Goal: Information Seeking & Learning: Learn about a topic

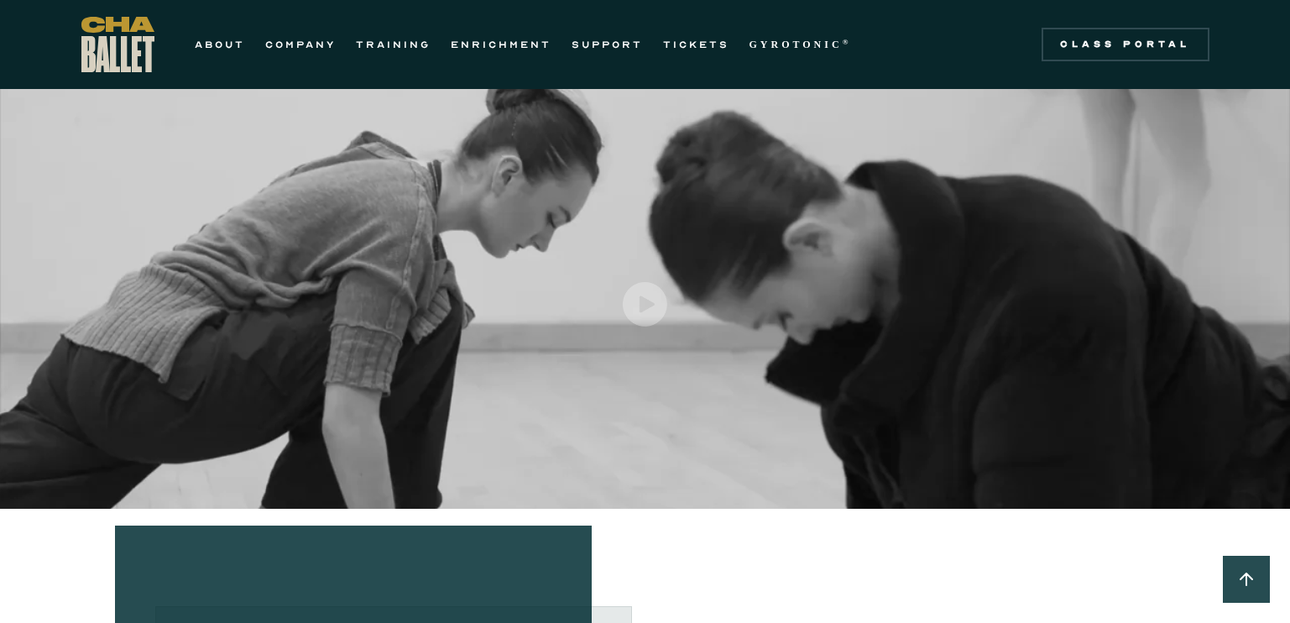
scroll to position [488, 0]
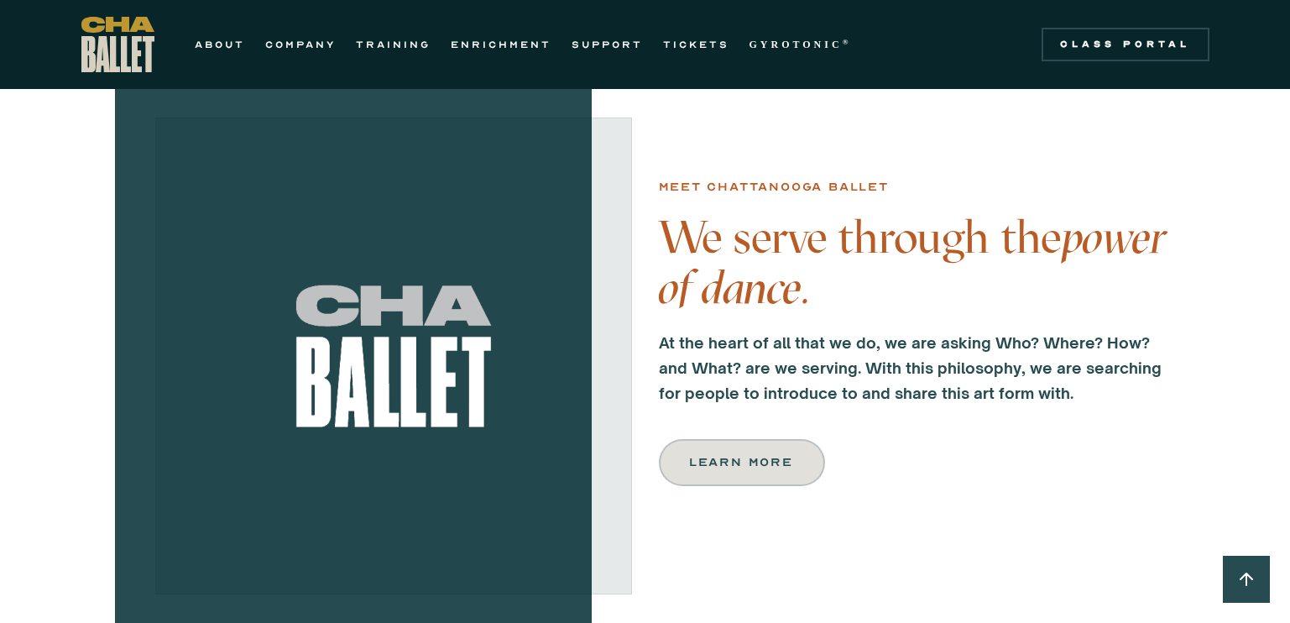
click at [759, 468] on div "Learn more" at bounding box center [742, 462] width 102 height 20
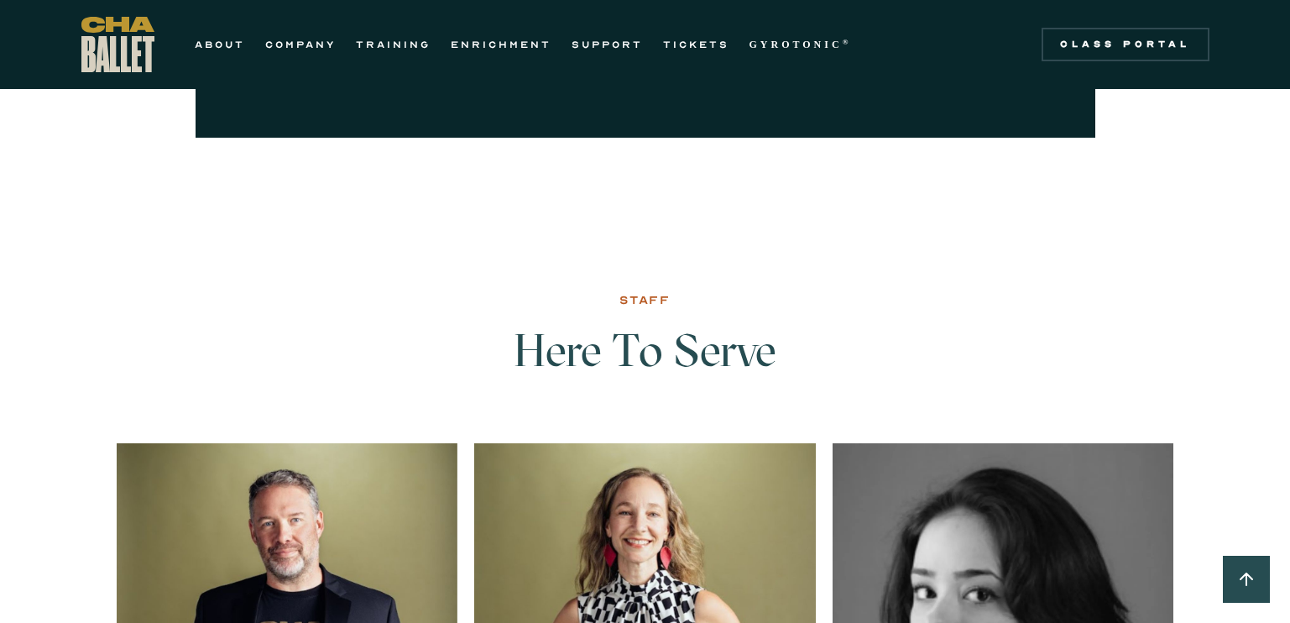
scroll to position [2281, 0]
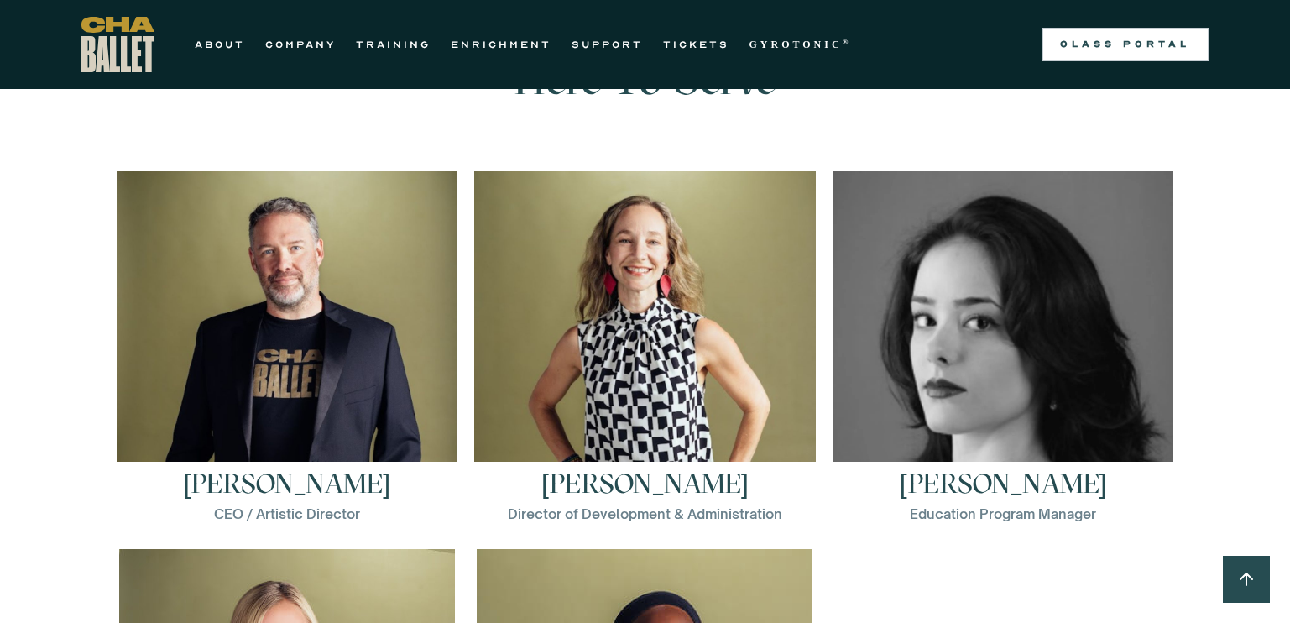
click at [1084, 39] on div "Class Portal" at bounding box center [1125, 44] width 148 height 13
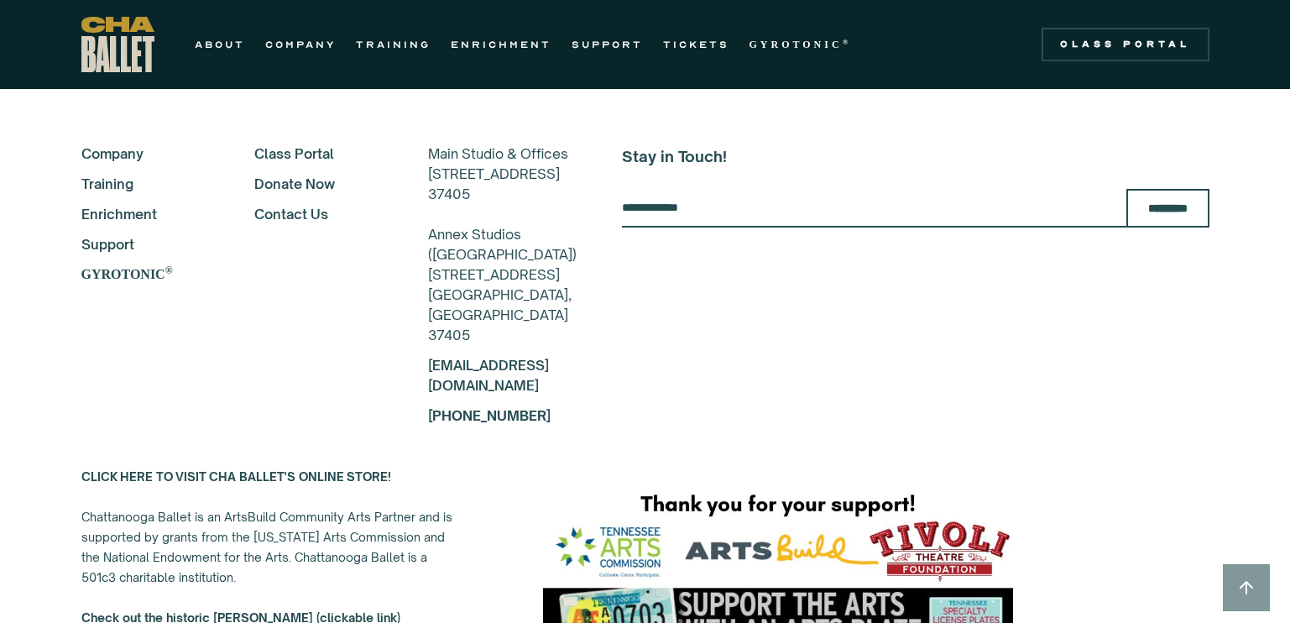
scroll to position [3925, 0]
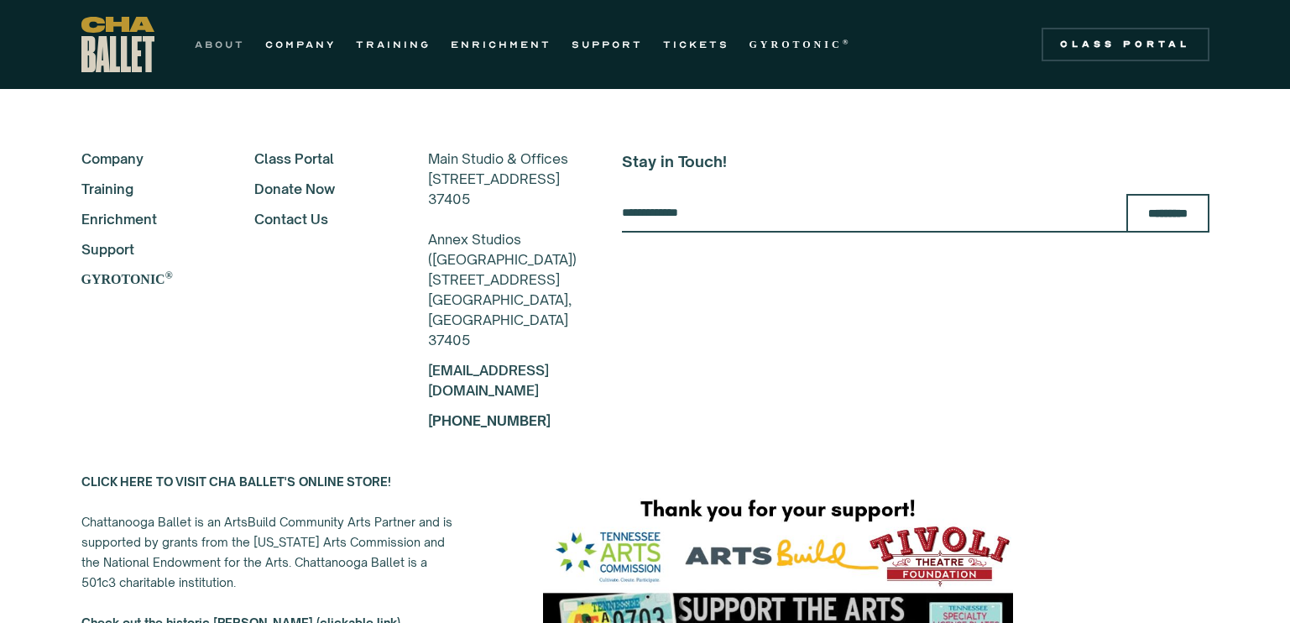
click at [196, 44] on link "ABOUT" at bounding box center [220, 44] width 50 height 20
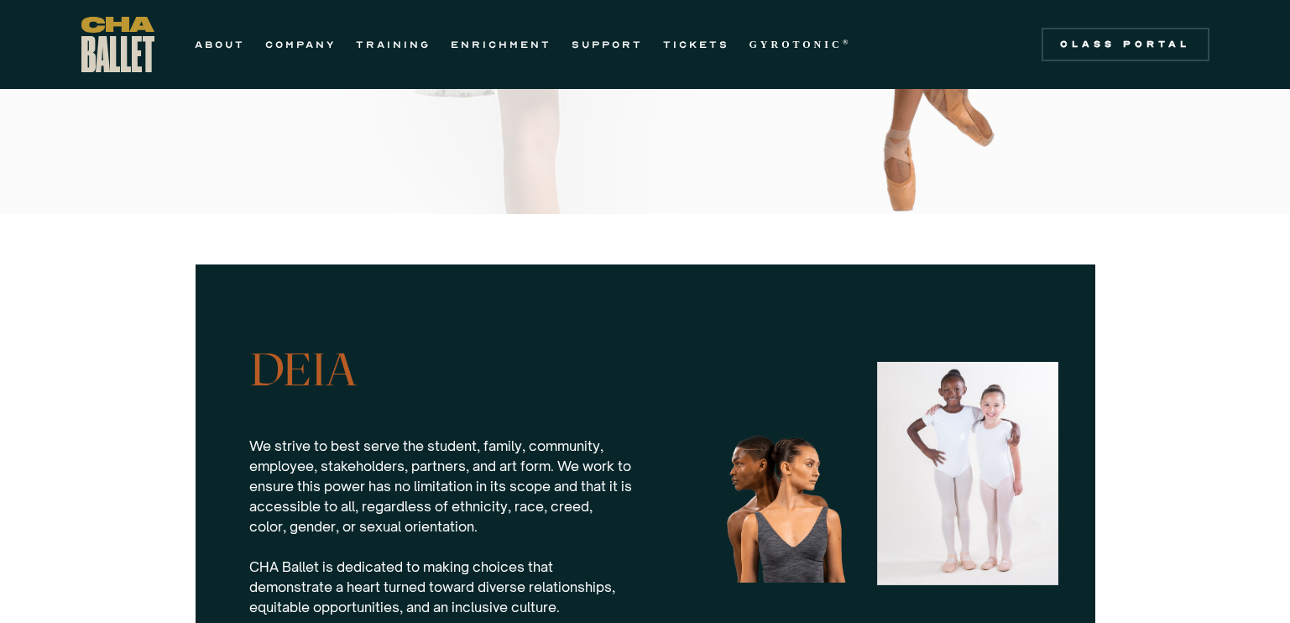
scroll to position [1408, 0]
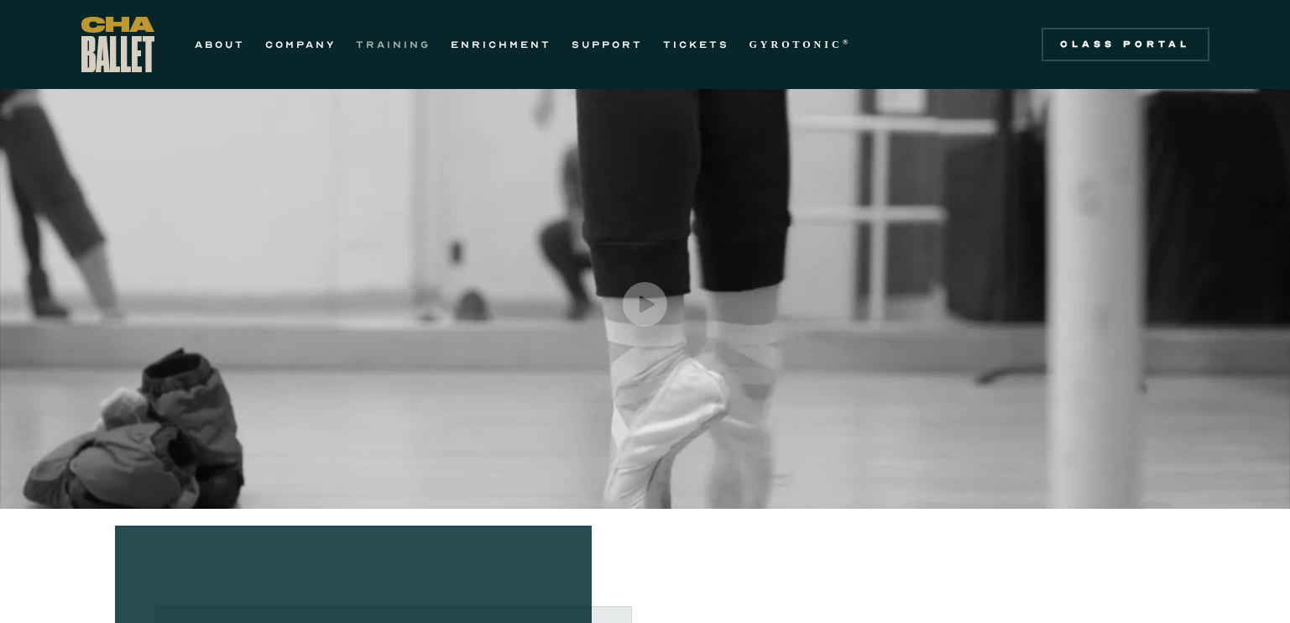
click at [379, 44] on link "TRAINING" at bounding box center [393, 44] width 75 height 20
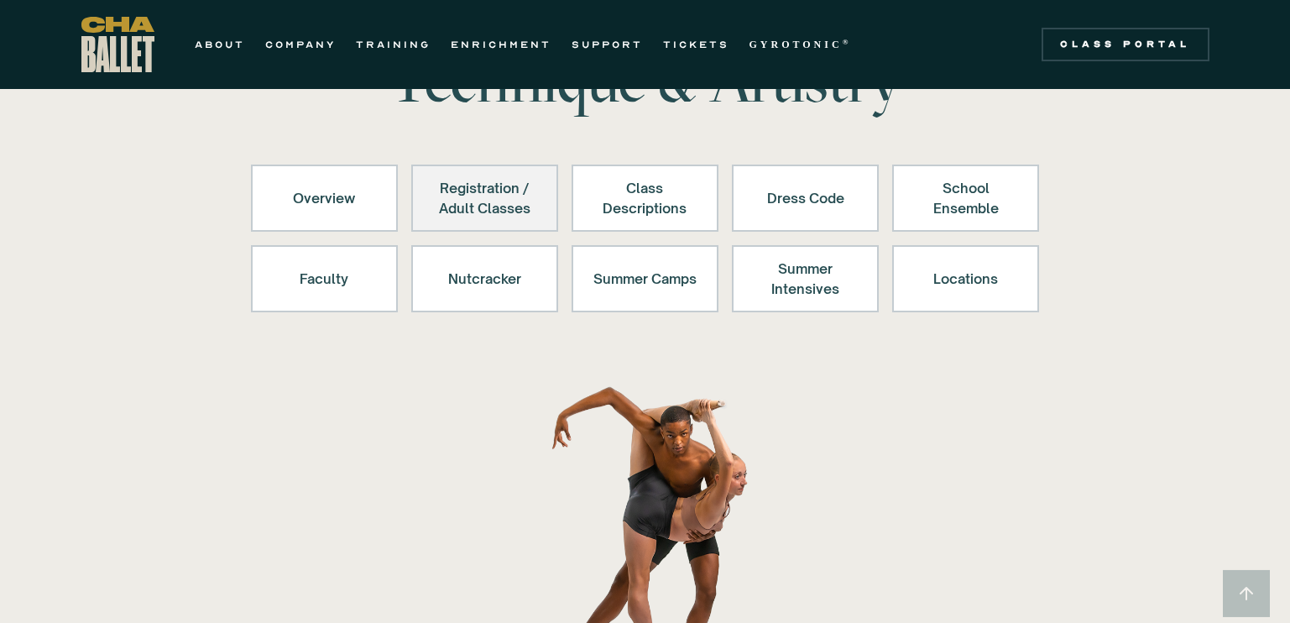
scroll to position [128, 0]
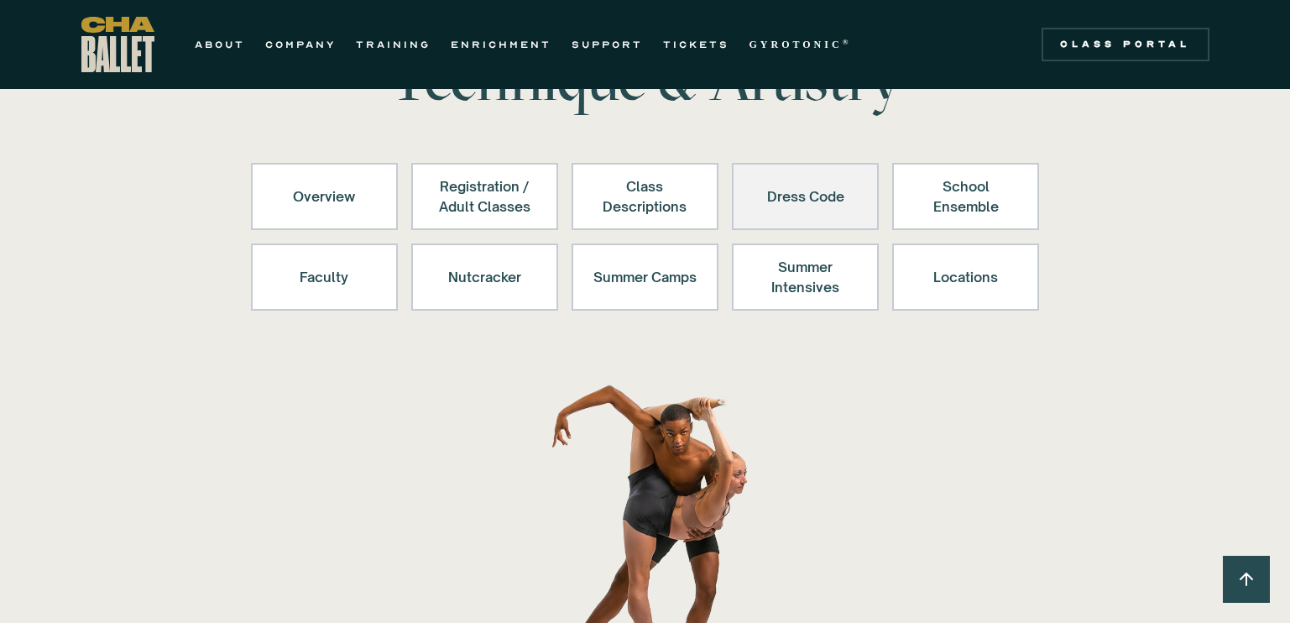
click at [812, 207] on div "Dress Code" at bounding box center [805, 196] width 103 height 40
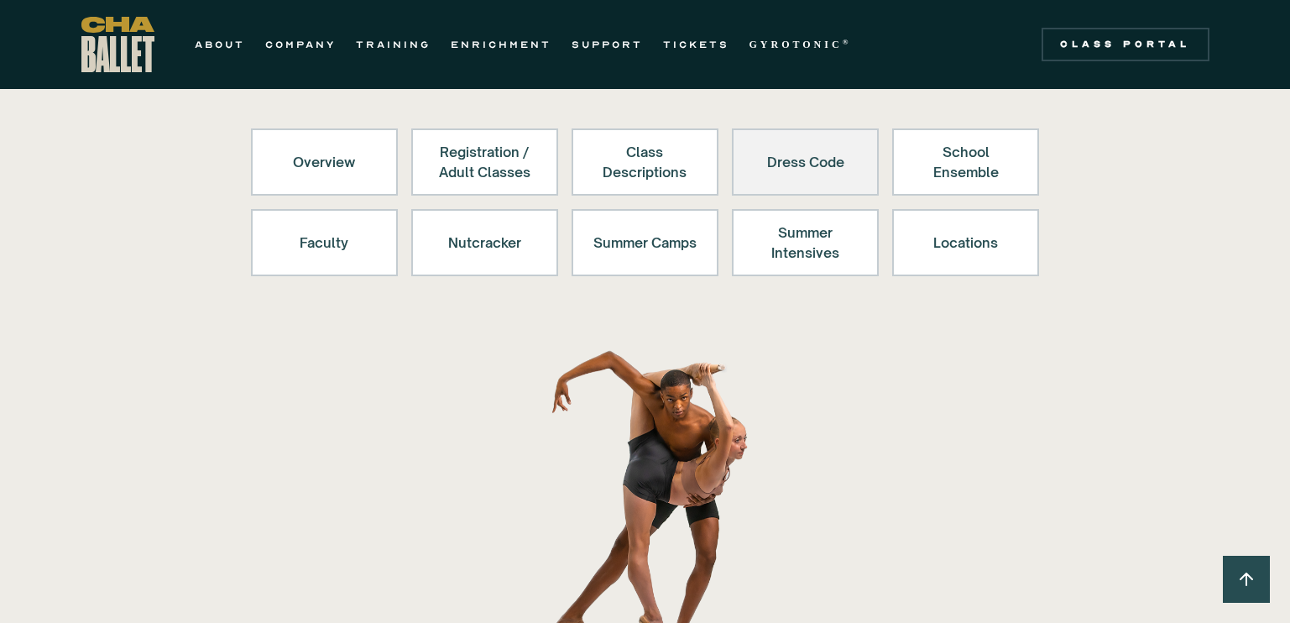
click at [806, 160] on div "Dress Code" at bounding box center [805, 162] width 103 height 40
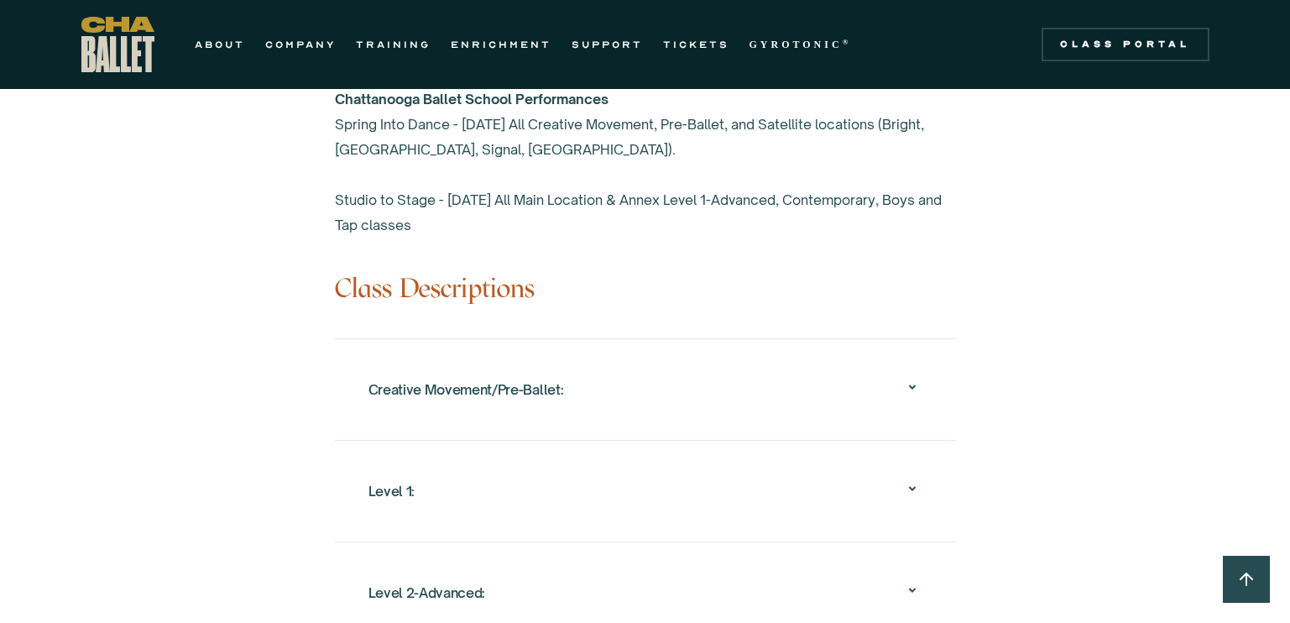
scroll to position [1480, 0]
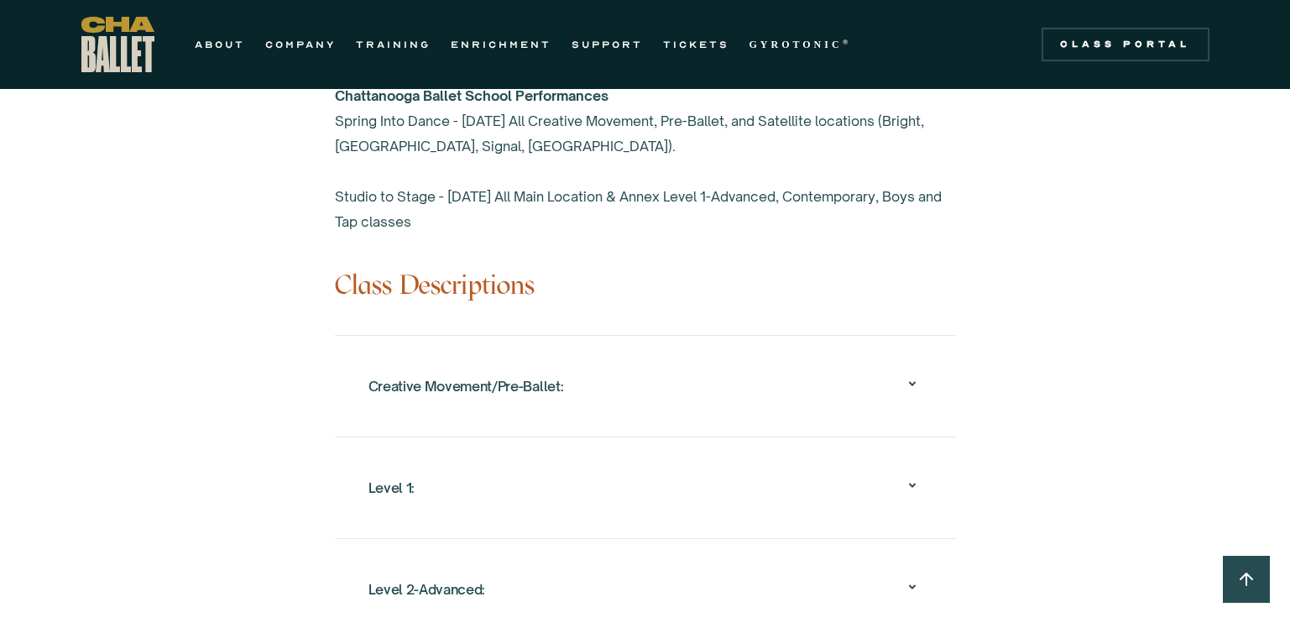
click at [498, 371] on div "Creative Movement/Pre-Ballet:" at bounding box center [466, 386] width 196 height 30
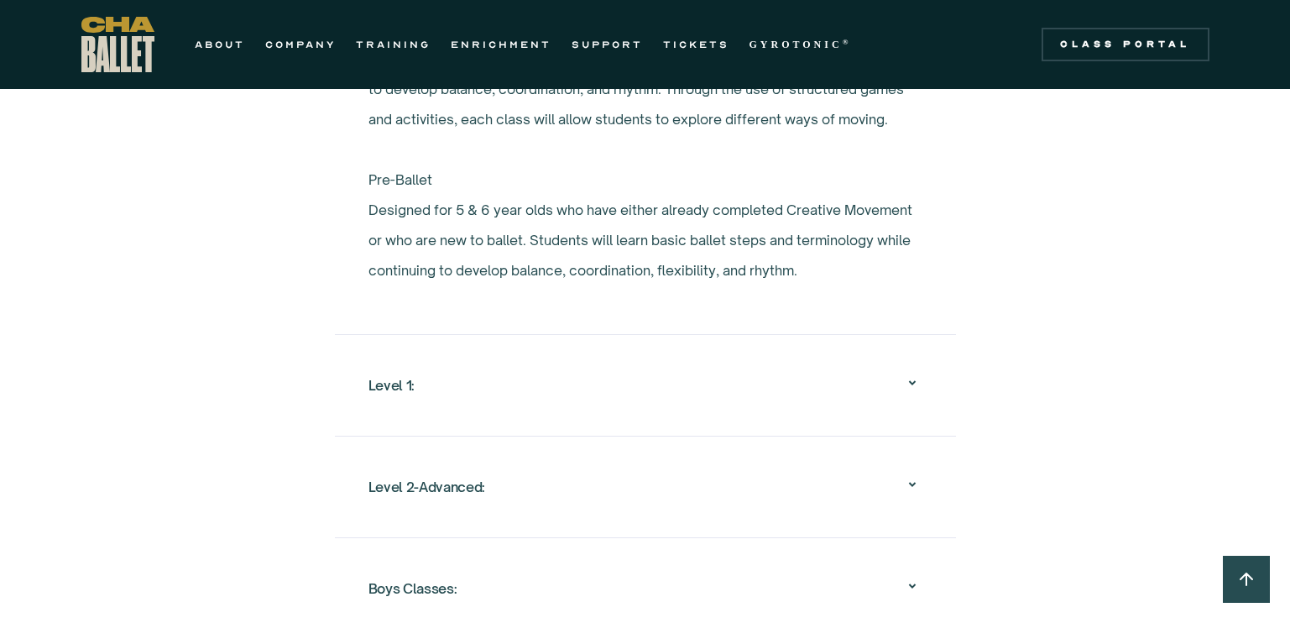
scroll to position [1888, 0]
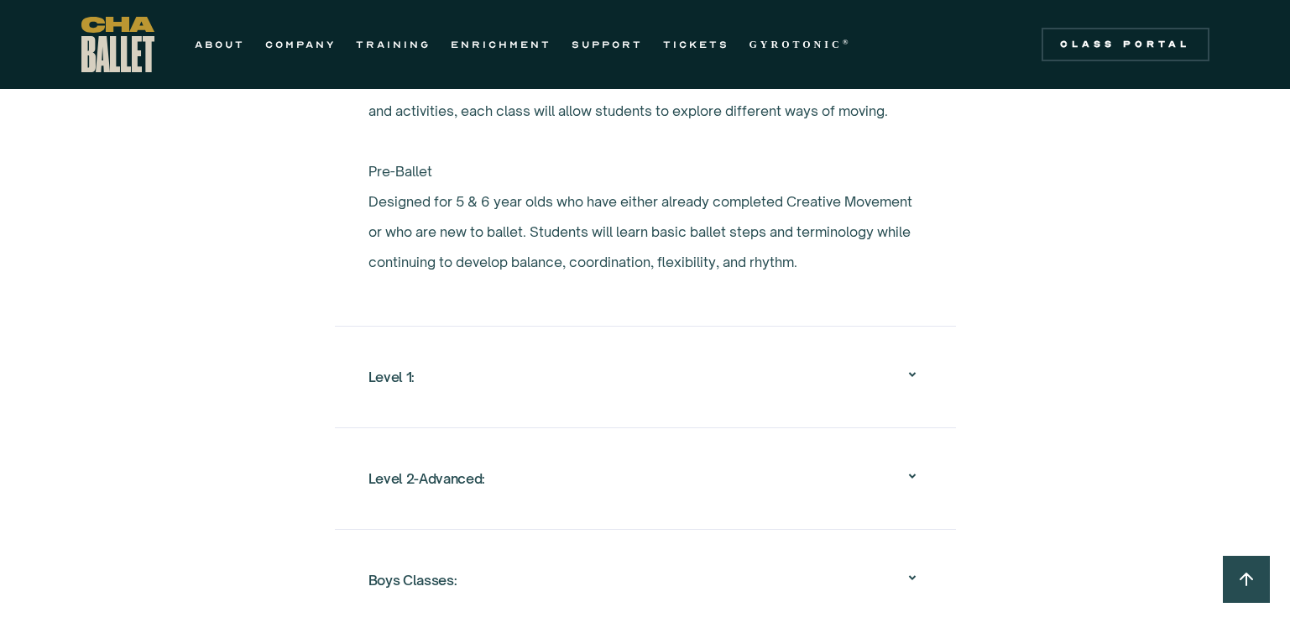
click at [499, 374] on div "Level 1:" at bounding box center [645, 377] width 554 height 54
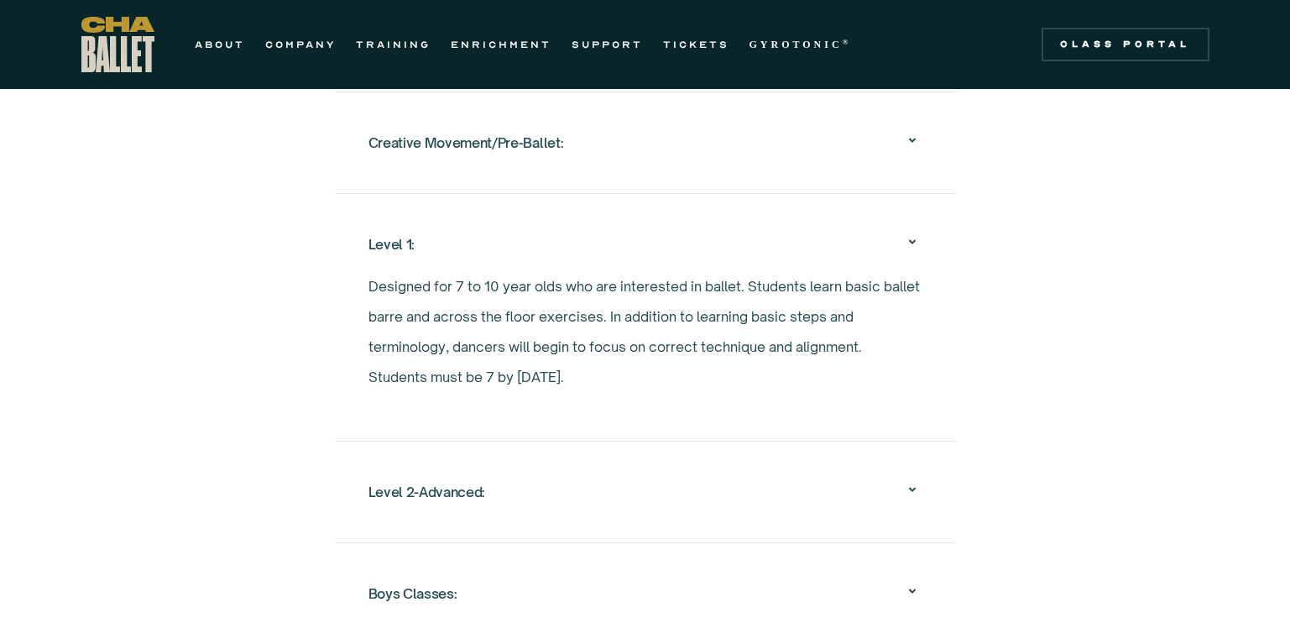
scroll to position [1721, 0]
click at [468, 467] on div "Level 2-Advanced:" at bounding box center [645, 494] width 554 height 54
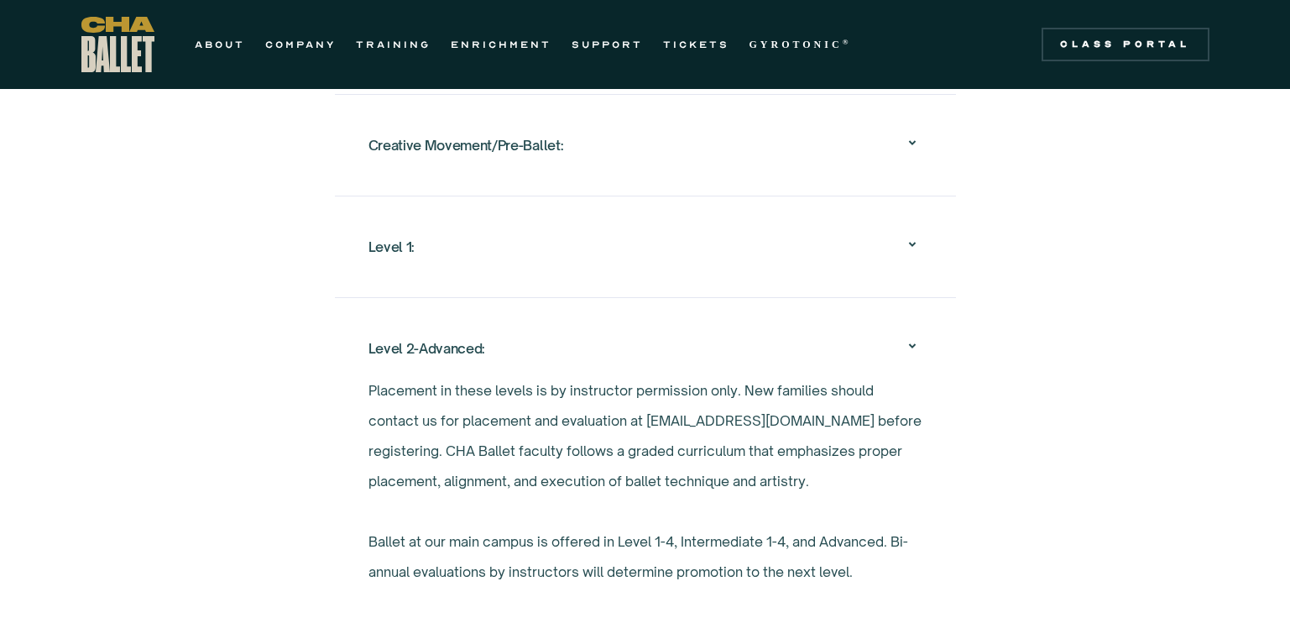
scroll to position [1761, 0]
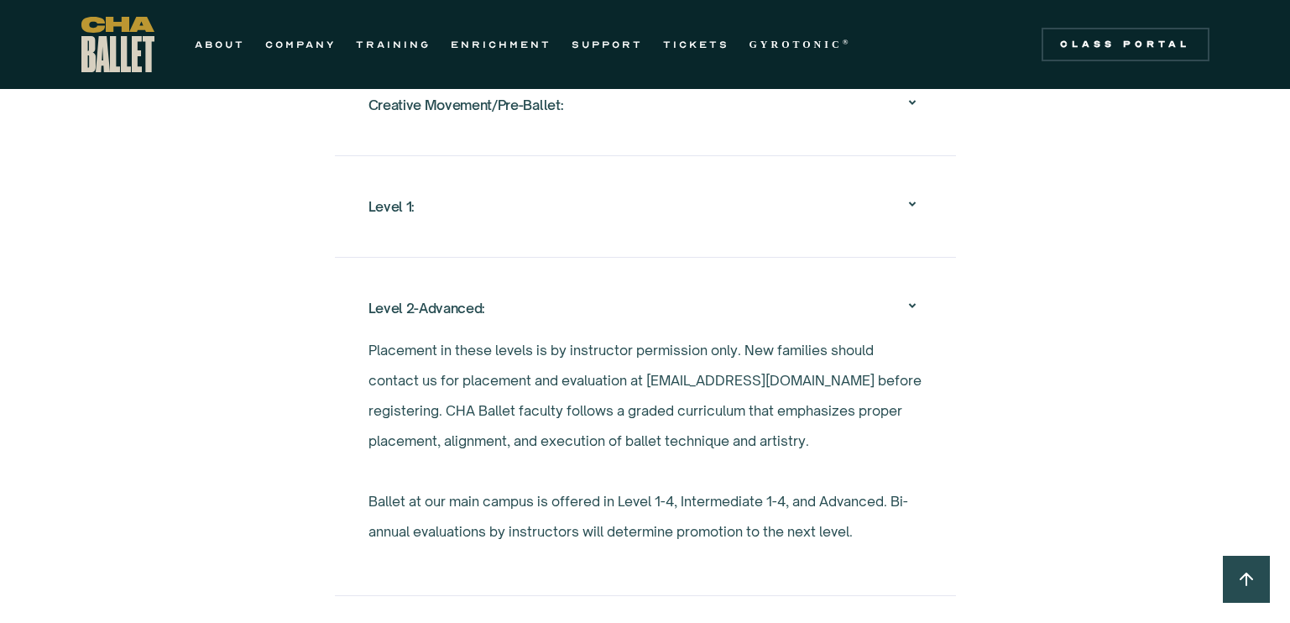
click at [469, 293] on div "Level 2-Advanced:" at bounding box center [426, 308] width 117 height 30
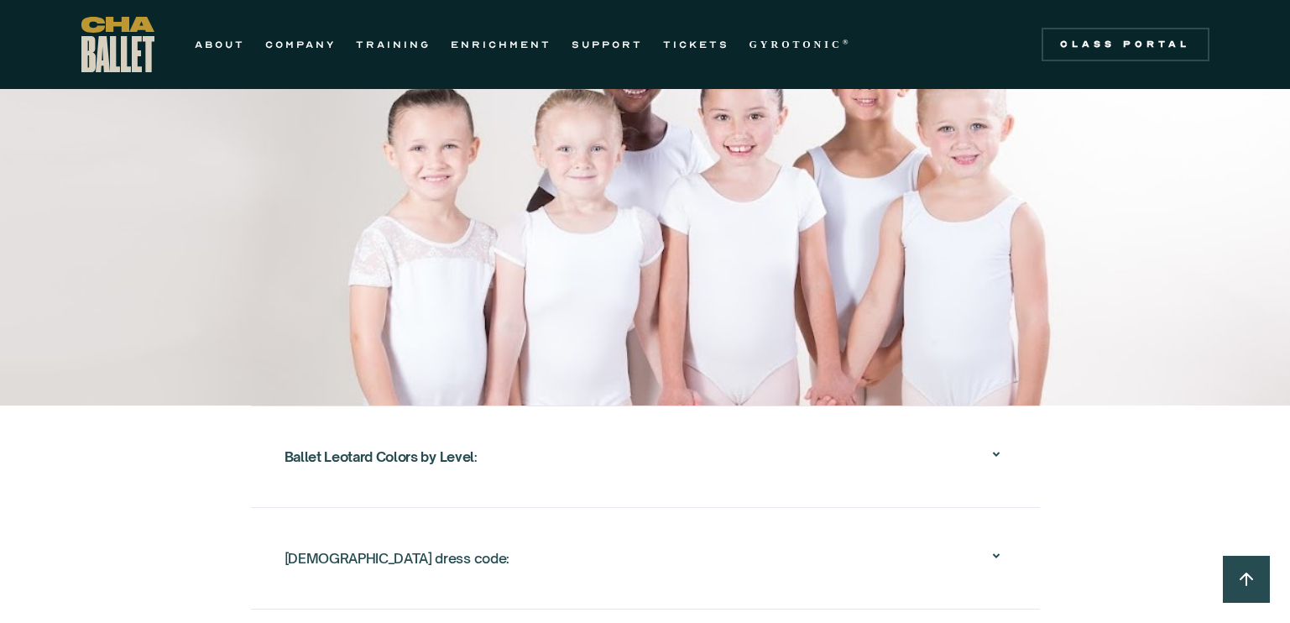
scroll to position [2544, 0]
click at [425, 447] on strong "Ballet Leotard Colors by Level" at bounding box center [379, 455] width 190 height 17
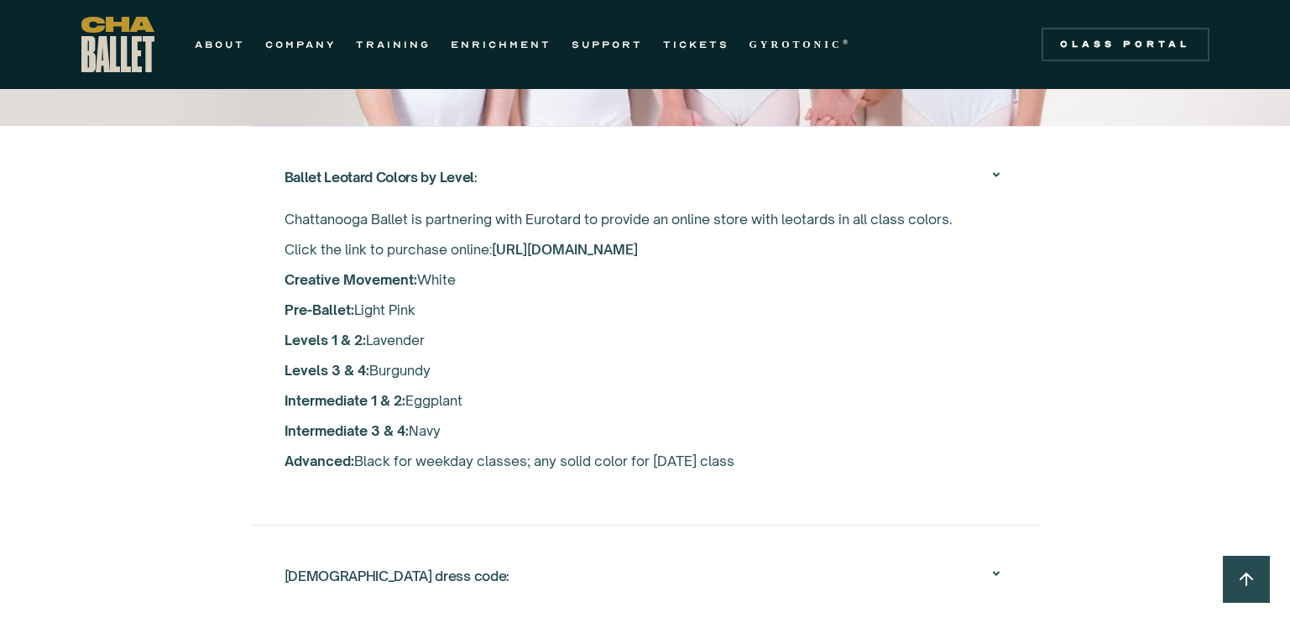
scroll to position [2852, 0]
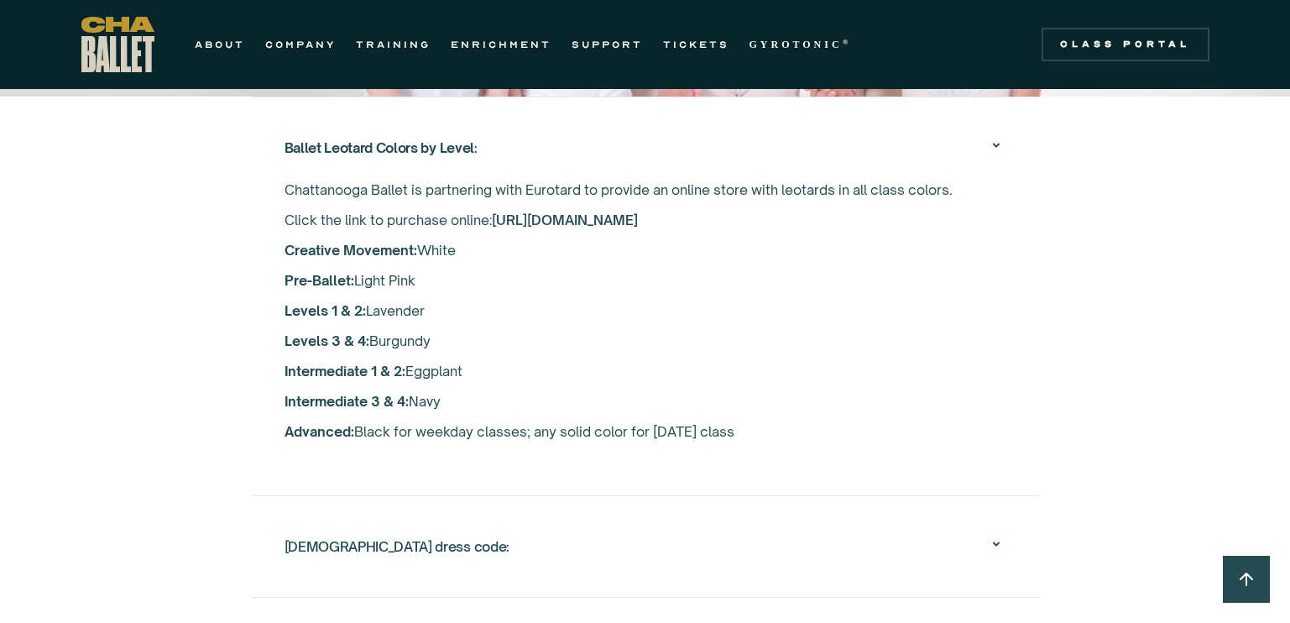
click at [709, 527] on div "Female dress code:" at bounding box center [645, 546] width 722 height 54
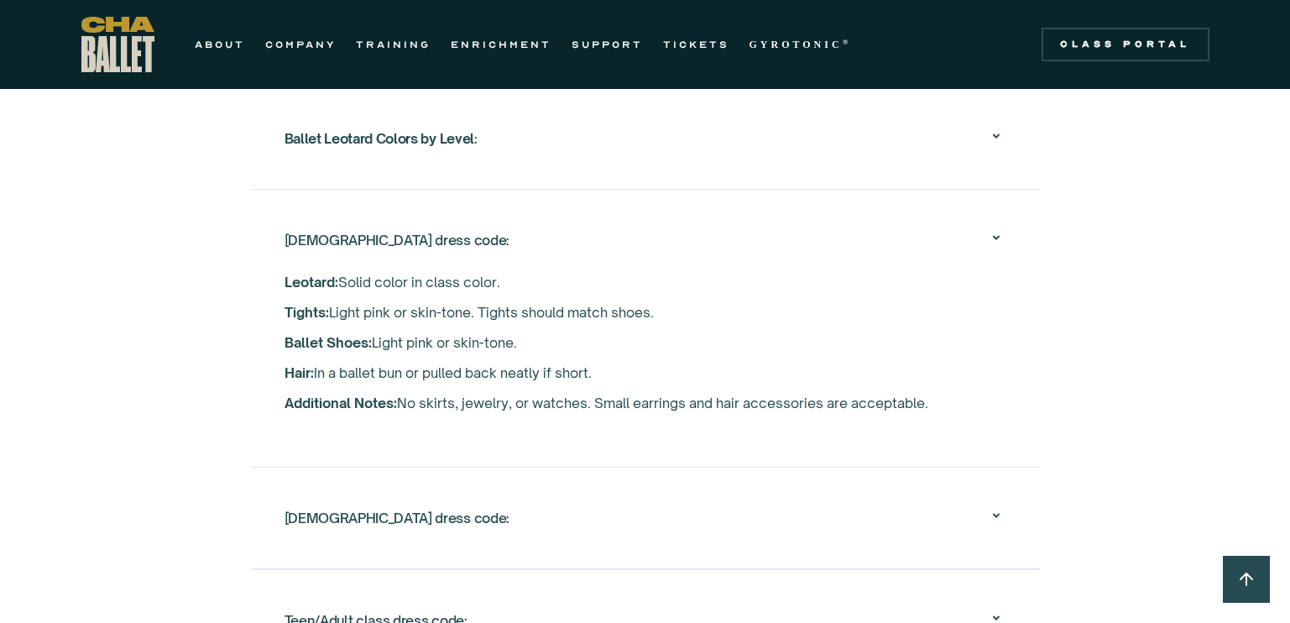
scroll to position [2860, 0]
click at [533, 122] on div "Ballet Leotard Colors by Level :" at bounding box center [645, 140] width 722 height 54
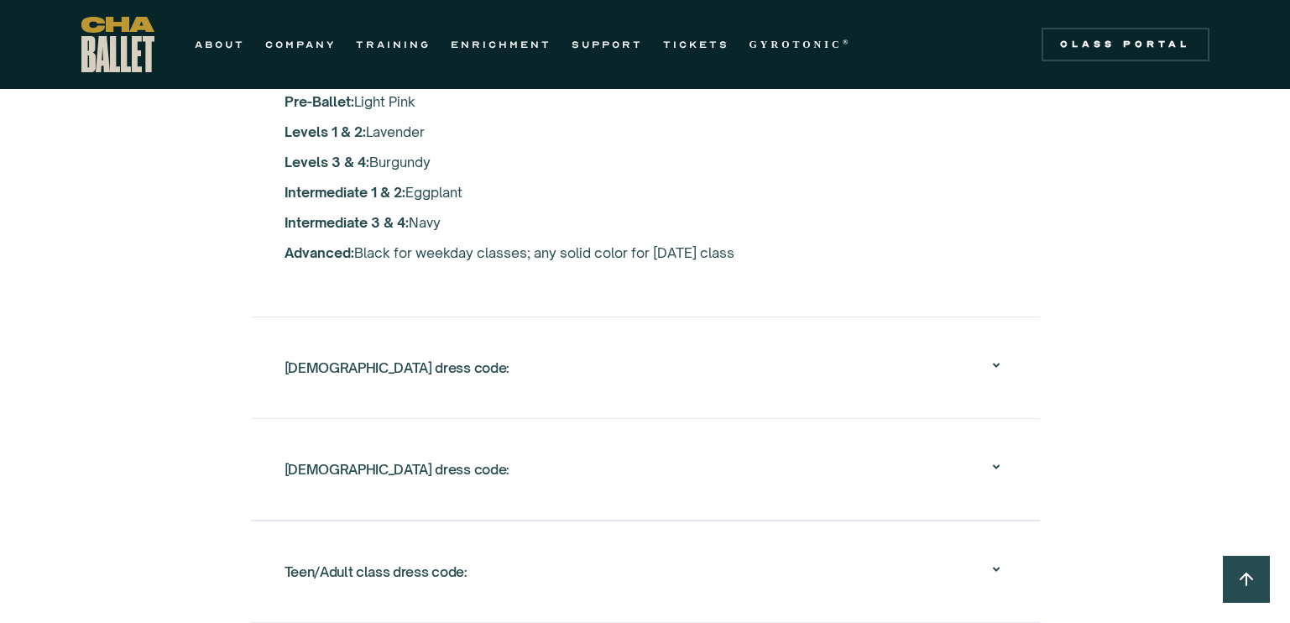
click at [455, 355] on div "Female dress code:" at bounding box center [645, 368] width 722 height 54
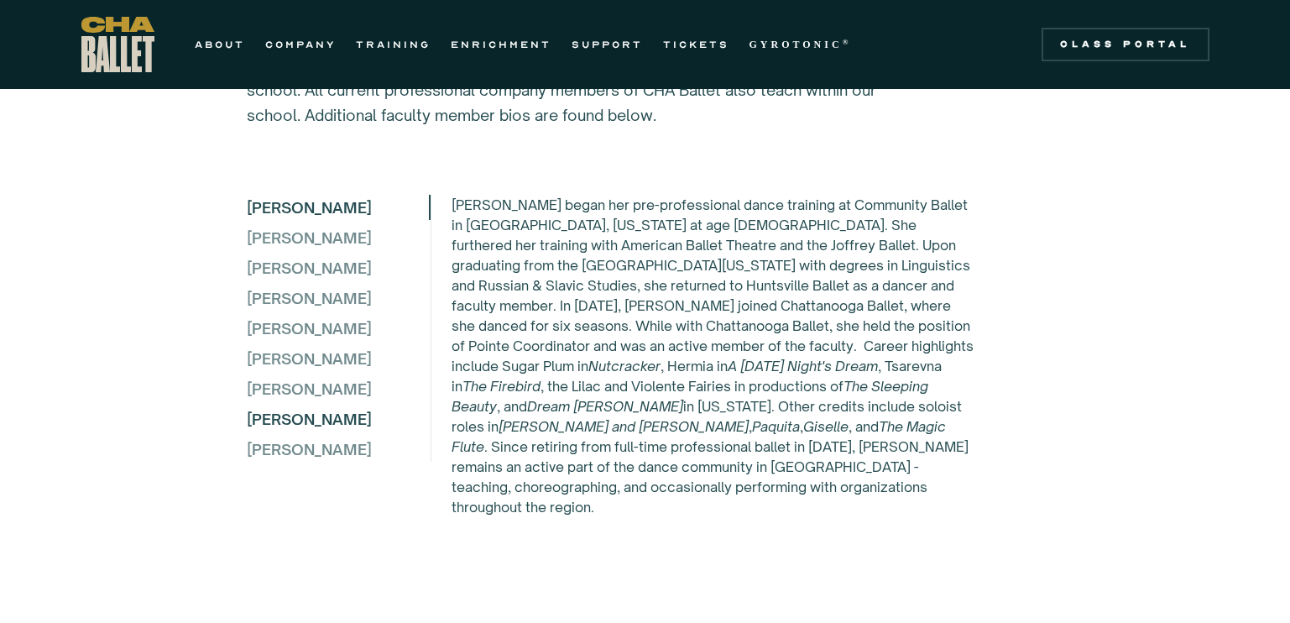
scroll to position [4728, 0]
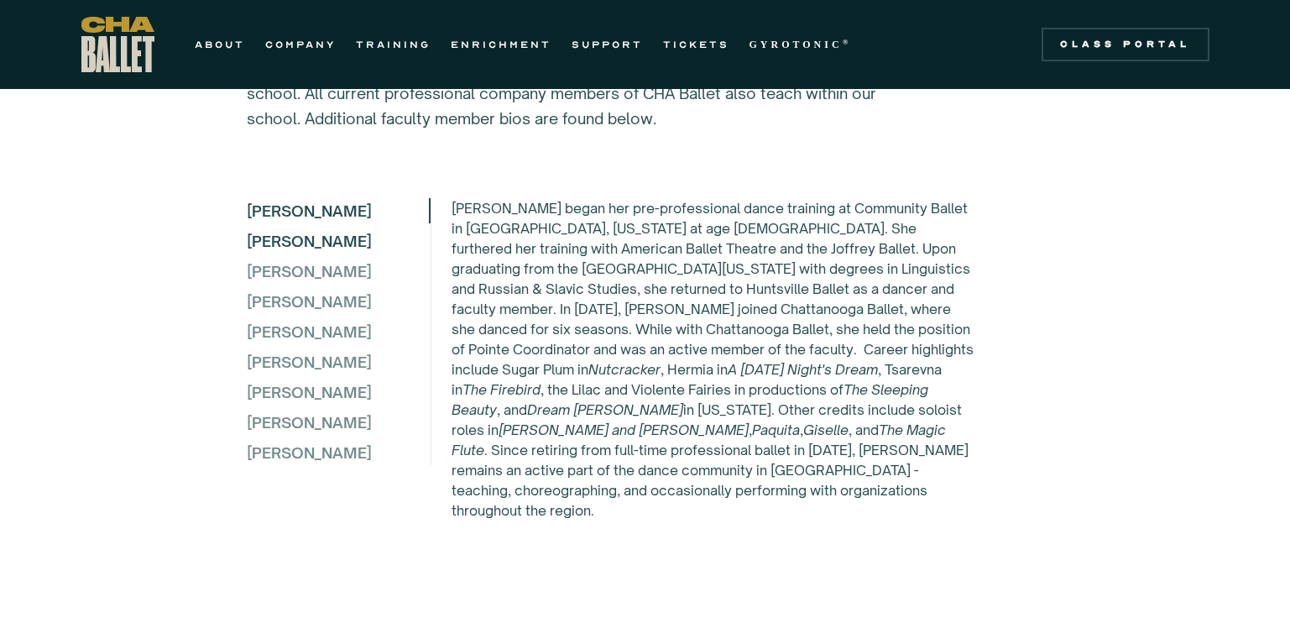
click at [304, 230] on div "Elena Bozzone" at bounding box center [338, 240] width 182 height 25
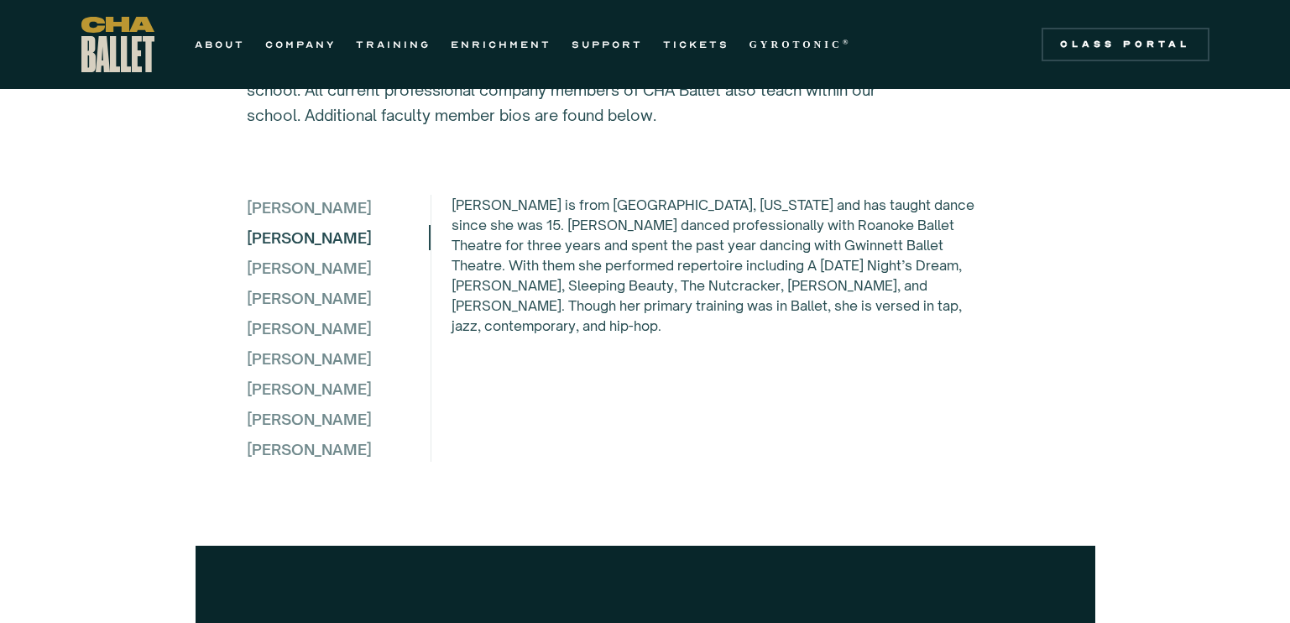
scroll to position [4552, 0]
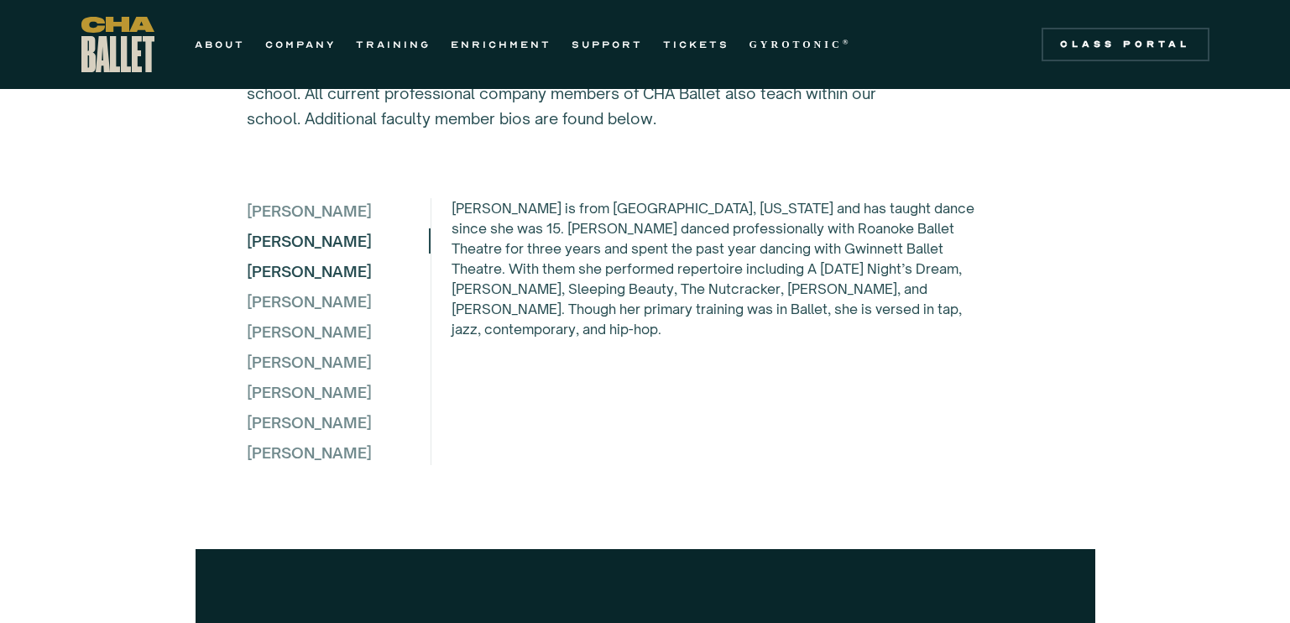
click at [302, 258] on div "Lydia Campbell" at bounding box center [338, 270] width 182 height 25
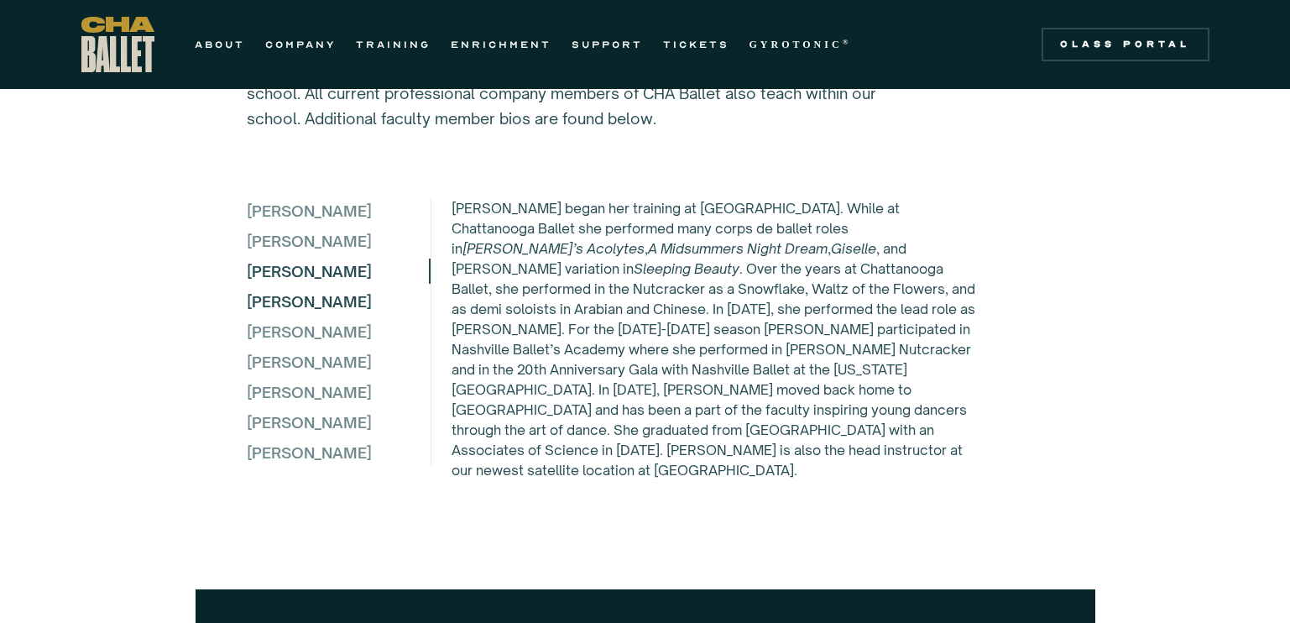
click at [295, 289] on div "Dillon Davis" at bounding box center [338, 301] width 182 height 25
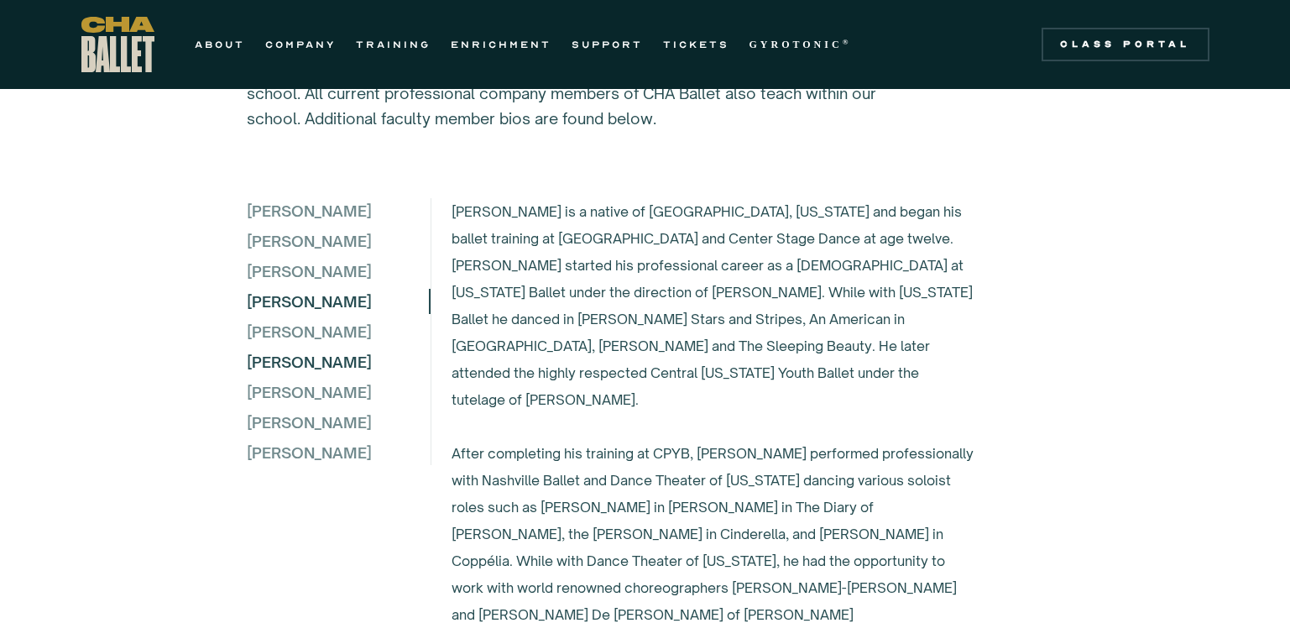
click at [279, 356] on div "Rebecca Bucholz" at bounding box center [338, 361] width 182 height 25
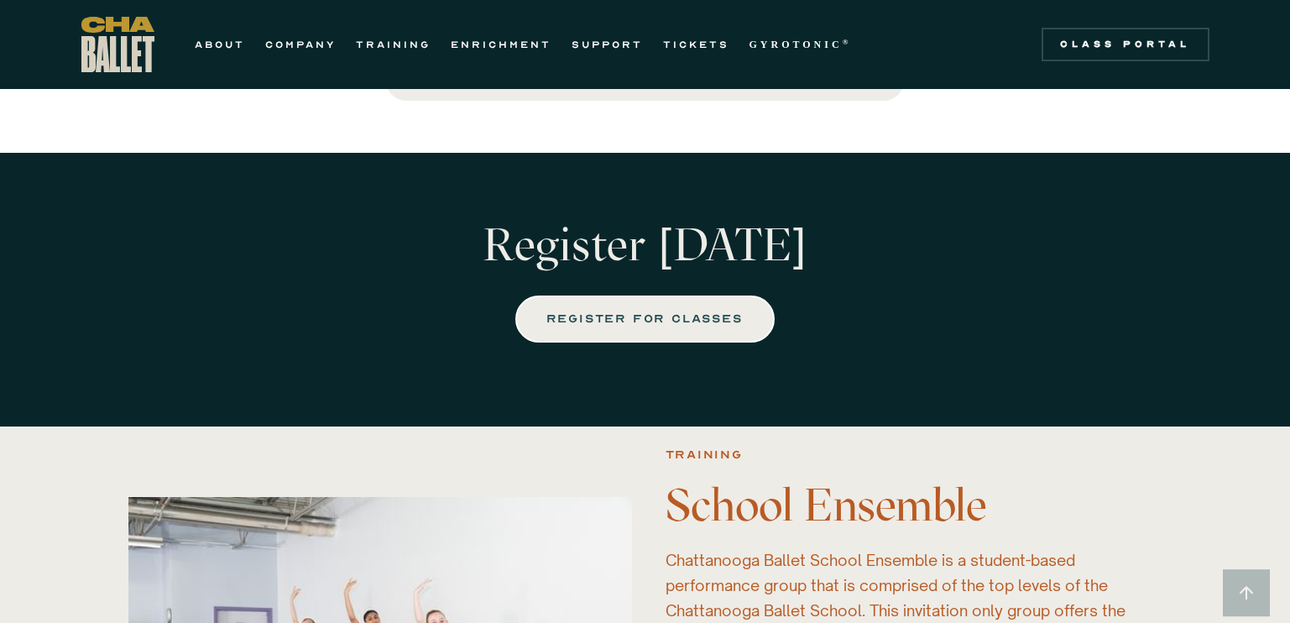
scroll to position [3381, 0]
